Goal: Navigation & Orientation: Find specific page/section

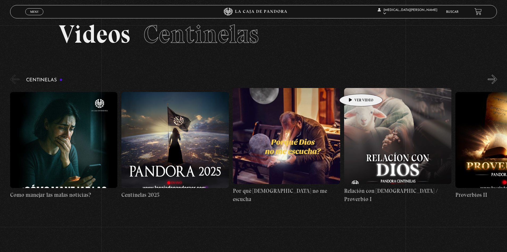
scroll to position [27, 0]
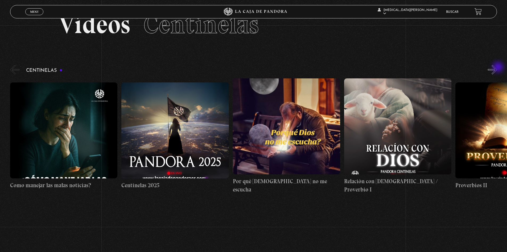
click at [497, 68] on button "»" at bounding box center [492, 69] width 9 height 9
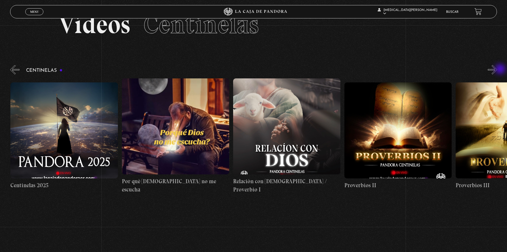
scroll to position [0, 111]
click at [497, 67] on button "»" at bounding box center [492, 69] width 9 height 9
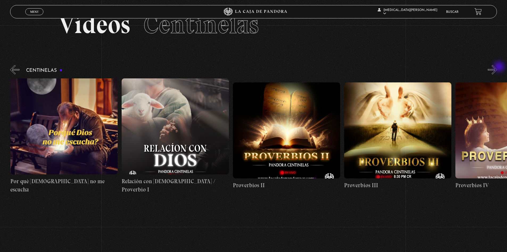
scroll to position [0, 223]
click at [497, 70] on button "»" at bounding box center [492, 69] width 9 height 9
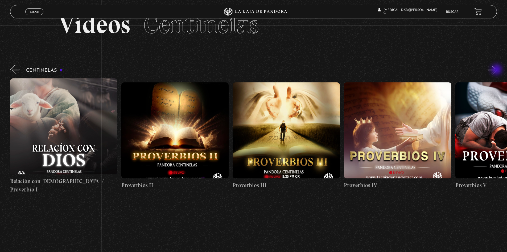
click at [497, 70] on button "»" at bounding box center [492, 69] width 9 height 9
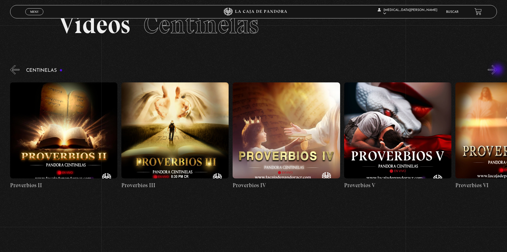
click at [497, 70] on button "»" at bounding box center [492, 69] width 9 height 9
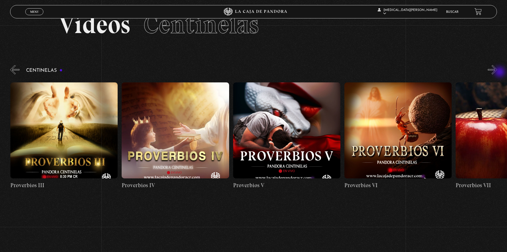
scroll to position [0, 557]
click at [496, 72] on button "»" at bounding box center [492, 69] width 9 height 9
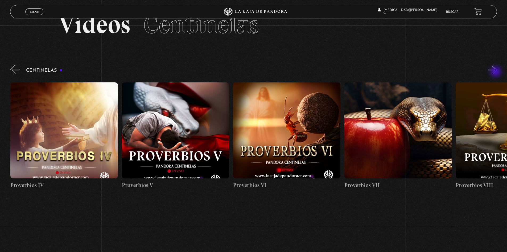
scroll to position [0, 668]
click at [497, 72] on button "»" at bounding box center [492, 69] width 9 height 9
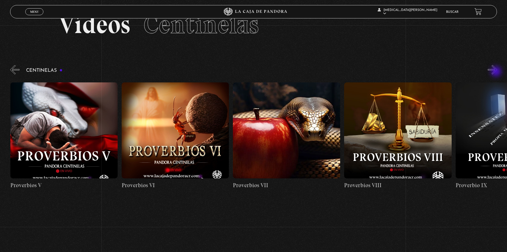
scroll to position [0, 779]
click at [497, 72] on button "»" at bounding box center [492, 69] width 9 height 9
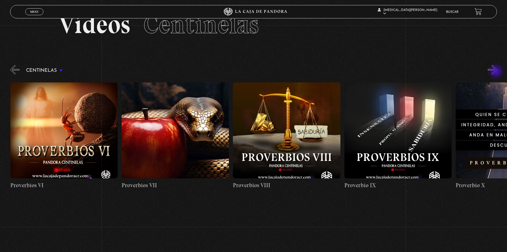
scroll to position [0, 891]
click at [497, 71] on button "»" at bounding box center [492, 69] width 9 height 9
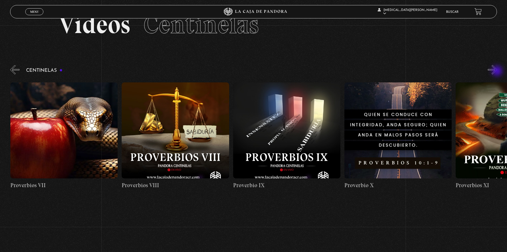
scroll to position [0, 1002]
click at [497, 72] on button "»" at bounding box center [492, 69] width 9 height 9
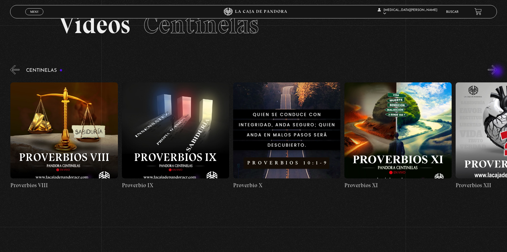
scroll to position [0, 1113]
click at [495, 71] on button "»" at bounding box center [492, 69] width 9 height 9
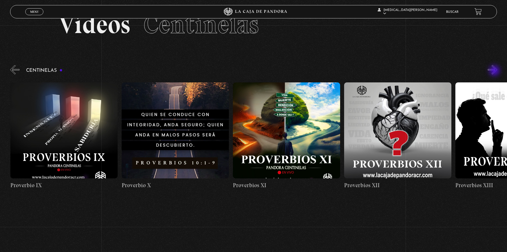
scroll to position [0, 1224]
click at [495, 70] on button "»" at bounding box center [492, 69] width 9 height 9
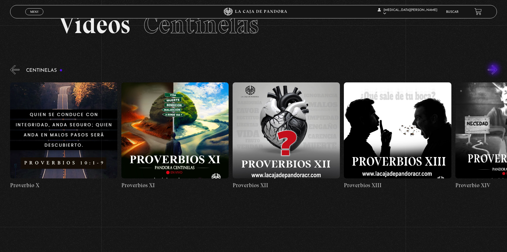
click at [495, 69] on button "»" at bounding box center [492, 69] width 9 height 9
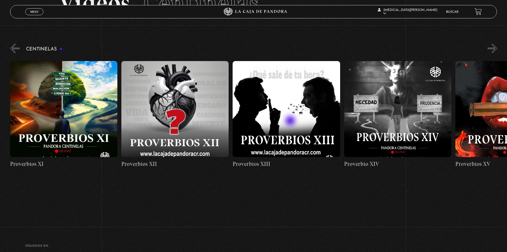
scroll to position [0, 0]
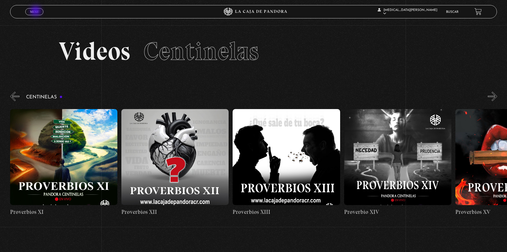
click at [36, 11] on span "Menu" at bounding box center [34, 11] width 9 height 3
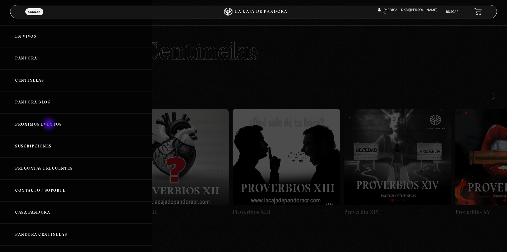
click at [50, 124] on link "Próximos Eventos" at bounding box center [76, 124] width 152 height 22
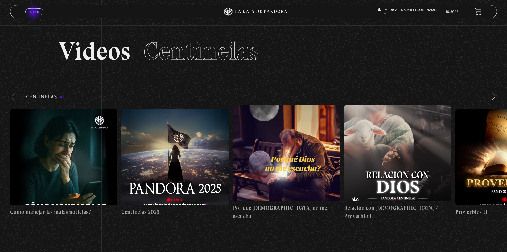
click at [34, 13] on span "Menu" at bounding box center [34, 11] width 9 height 3
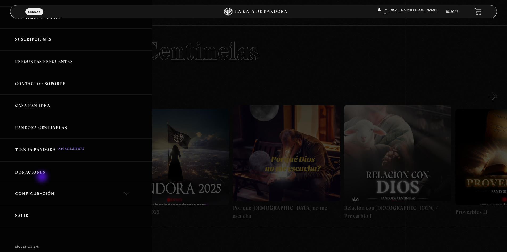
scroll to position [133, 0]
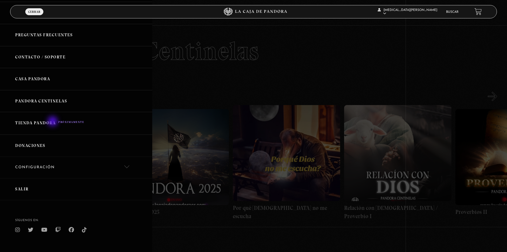
click at [53, 122] on link "Tienda Pandora" at bounding box center [76, 123] width 152 height 23
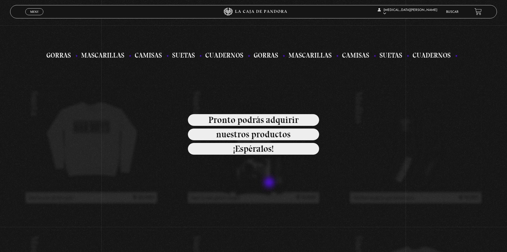
scroll to position [186, 0]
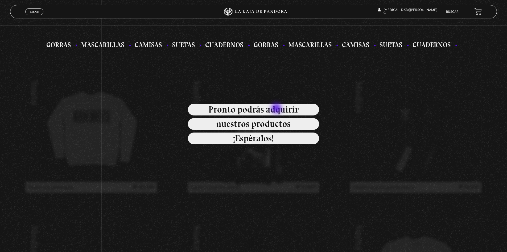
click at [277, 109] on span "Pronto podrás adquirir" at bounding box center [253, 110] width 131 height 12
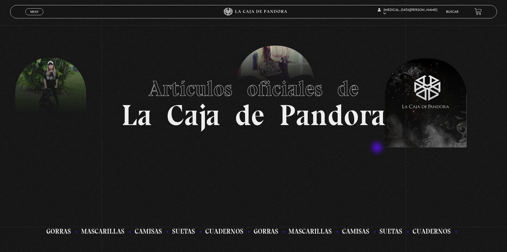
scroll to position [0, 0]
drag, startPoint x: 306, startPoint y: 121, endPoint x: 304, endPoint y: 116, distance: 4.6
click at [306, 121] on h1 "Artículos oficiales de La Caja de Pandora" at bounding box center [253, 100] width 264 height 59
drag, startPoint x: 279, startPoint y: 94, endPoint x: 279, endPoint y: 101, distance: 6.7
click at [280, 94] on span "Artículos oficiales de" at bounding box center [254, 89] width 210 height 26
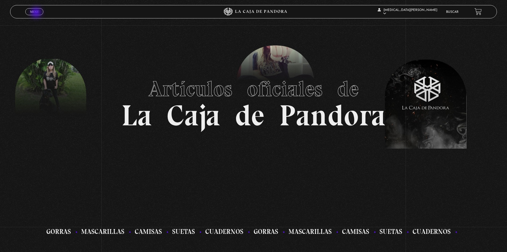
click at [37, 13] on span "Menu" at bounding box center [34, 11] width 9 height 3
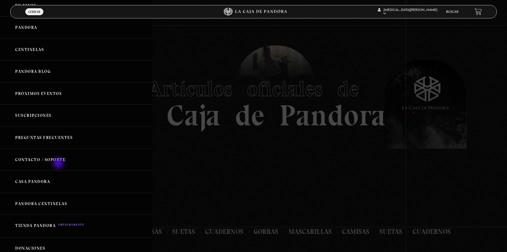
scroll to position [53, 0]
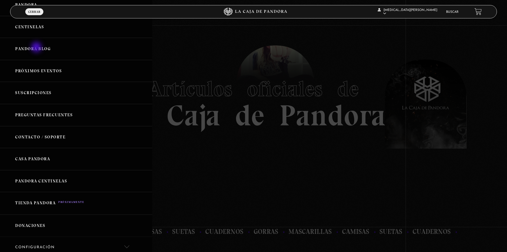
click at [37, 48] on link "Pandora Blog" at bounding box center [76, 49] width 152 height 22
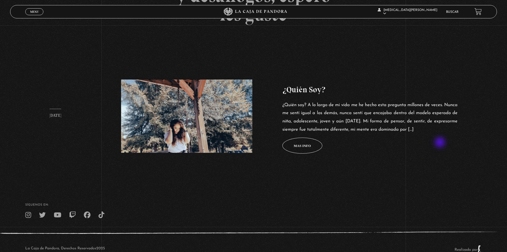
scroll to position [214, 0]
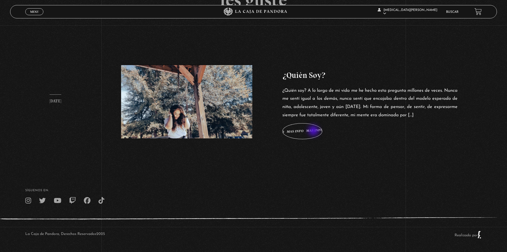
click at [311, 131] on span "Mas info" at bounding box center [302, 130] width 17 height 3
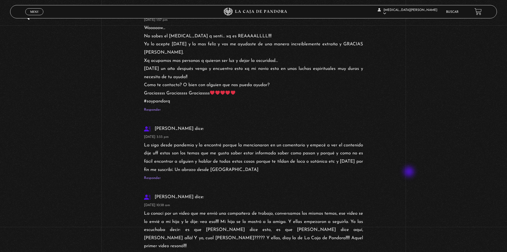
scroll to position [8341, 0]
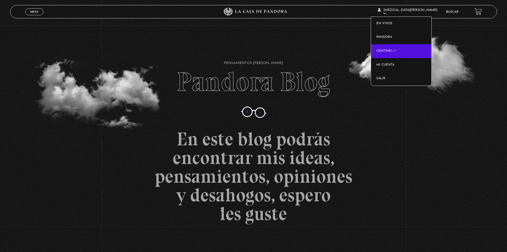
click at [398, 51] on link "Centinelas" at bounding box center [401, 51] width 60 height 14
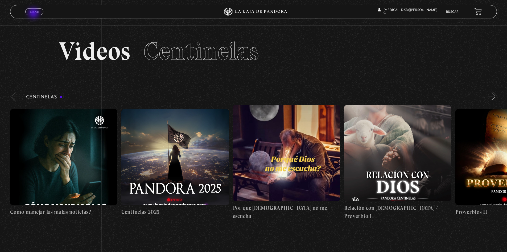
click at [34, 14] on link "Menu Cerrar" at bounding box center [34, 11] width 18 height 7
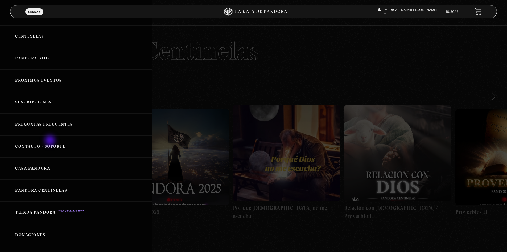
scroll to position [53, 0]
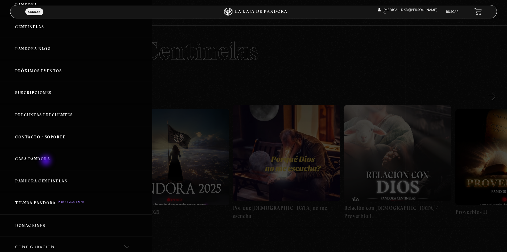
click at [47, 161] on link "Casa Pandora" at bounding box center [76, 159] width 152 height 22
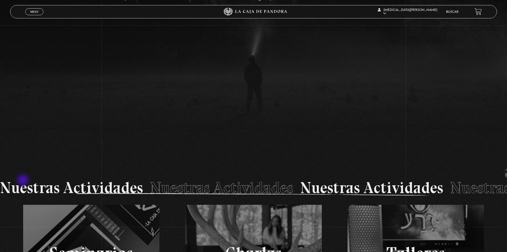
scroll to position [799, 0]
